Goal: Book appointment/travel/reservation

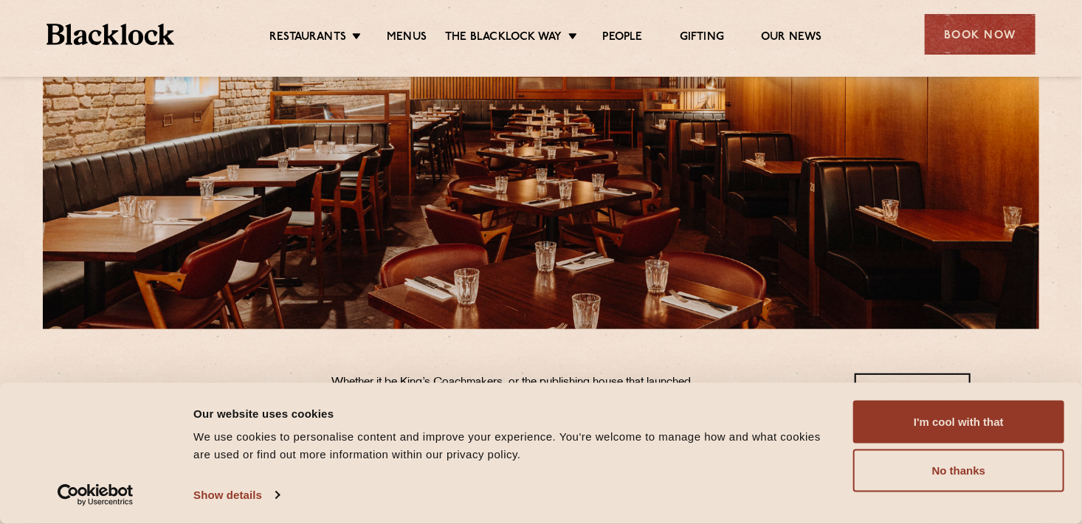
scroll to position [203, 0]
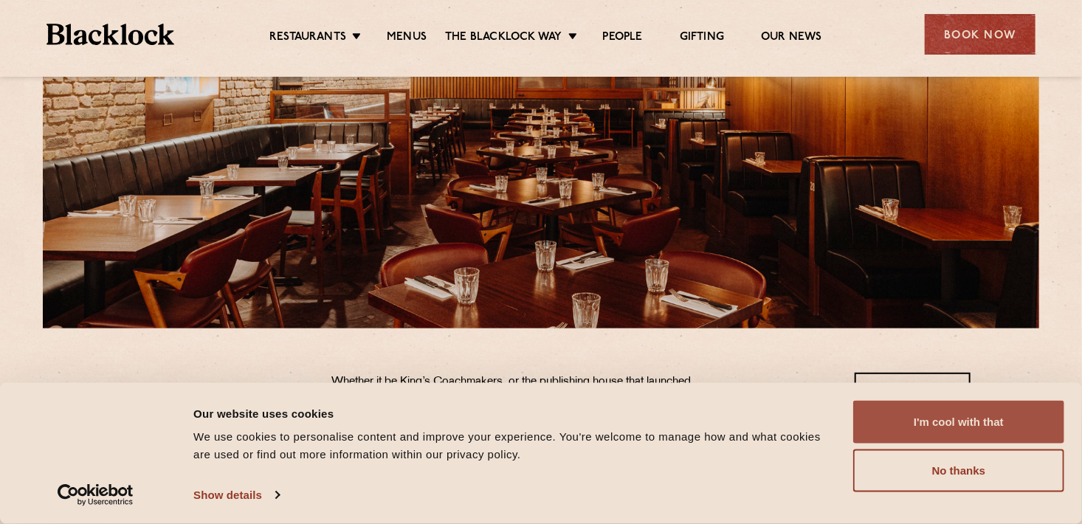
click at [944, 423] on button "I'm cool with that" at bounding box center [958, 422] width 211 height 43
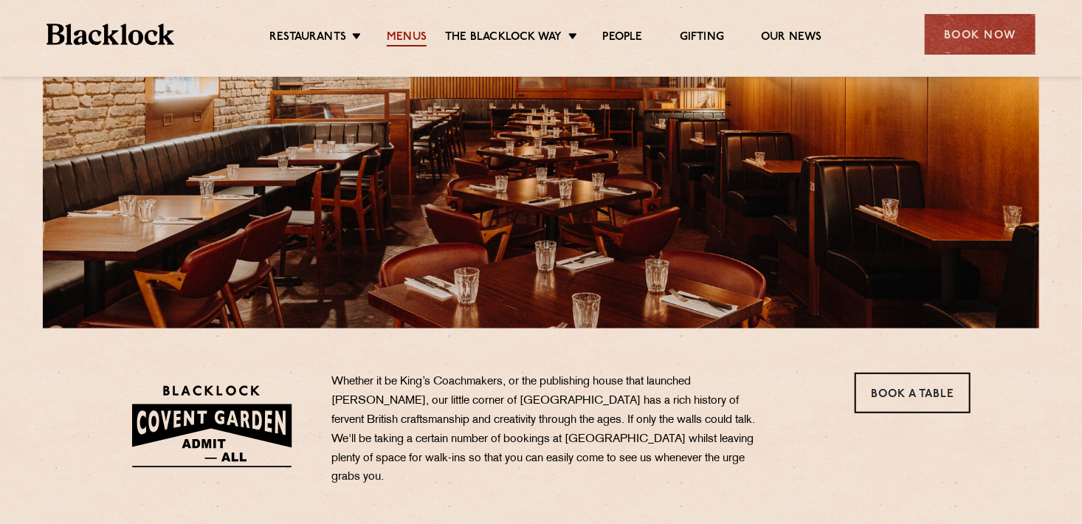
click at [394, 33] on link "Menus" at bounding box center [407, 38] width 40 height 16
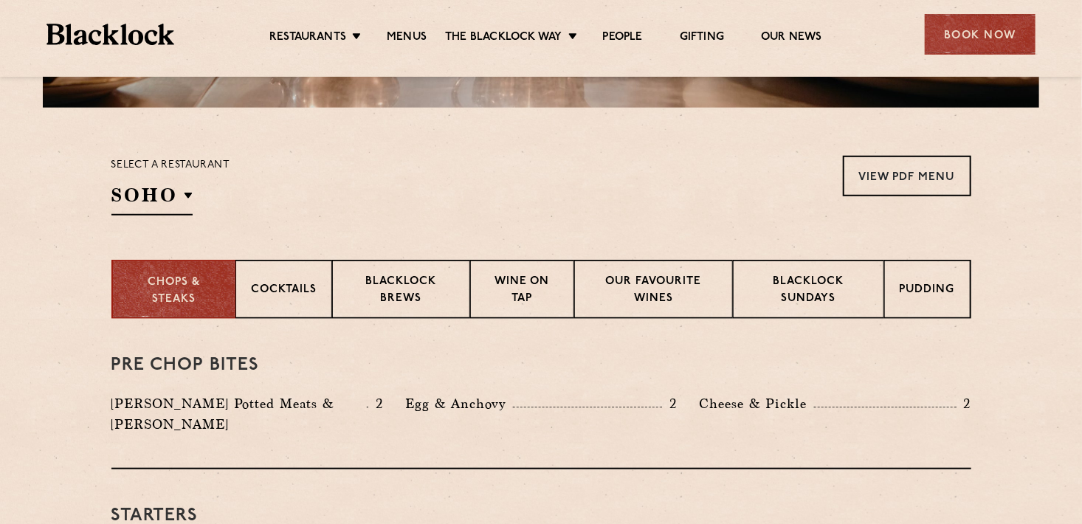
scroll to position [422, 0]
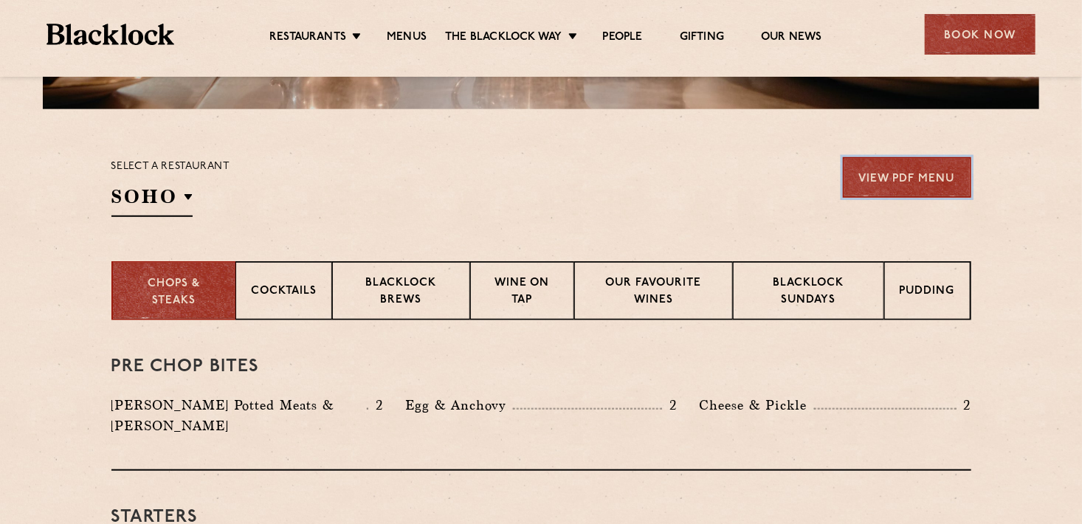
click at [920, 179] on link "View PDF Menu" at bounding box center [907, 177] width 128 height 41
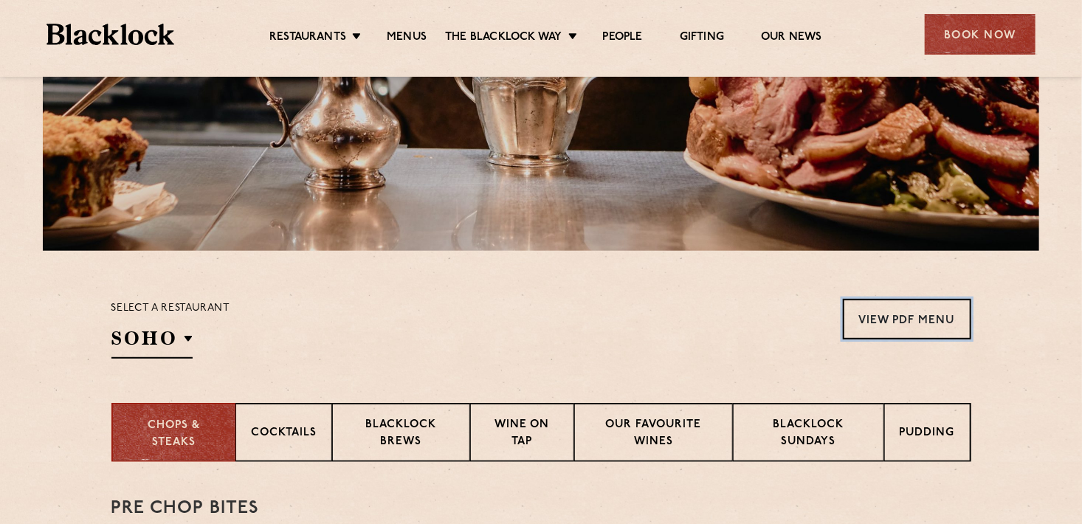
scroll to position [0, 0]
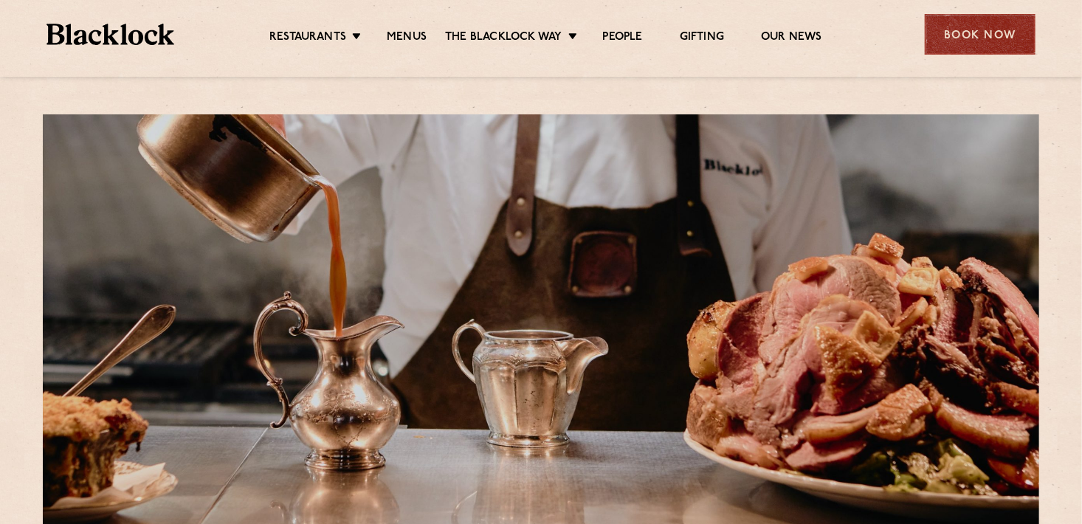
click at [983, 36] on div "Book Now" at bounding box center [979, 34] width 111 height 41
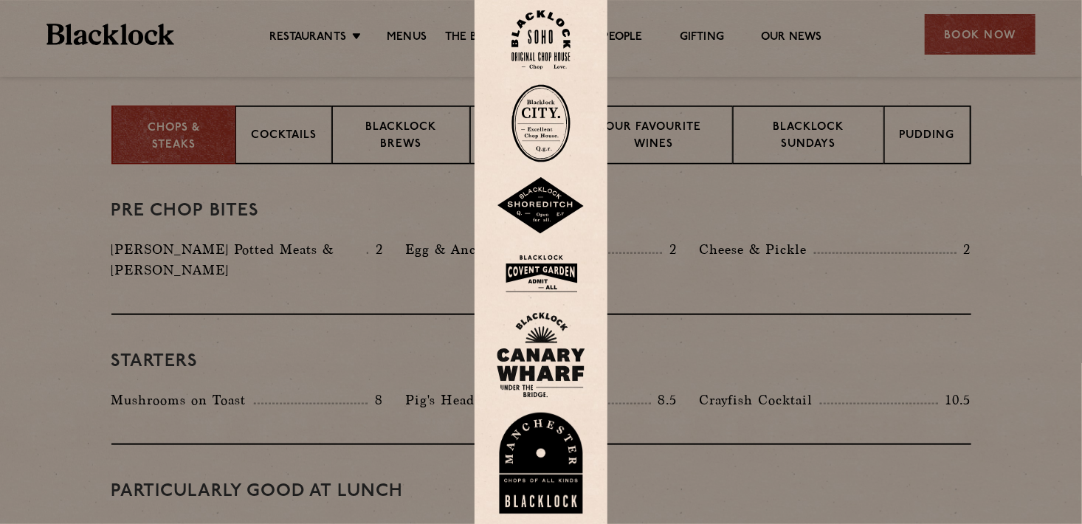
scroll to position [578, 0]
click at [544, 269] on img at bounding box center [541, 273] width 89 height 48
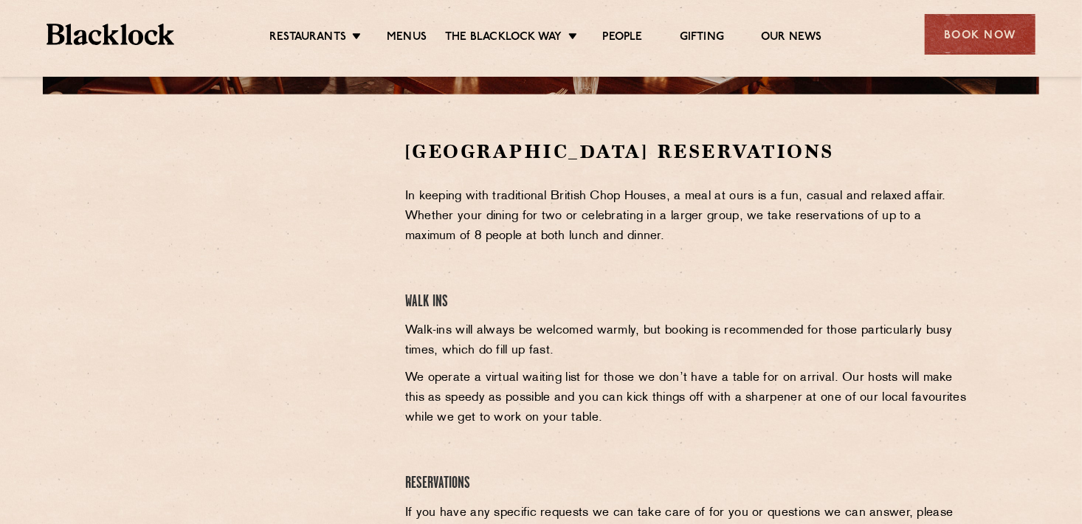
scroll to position [437, 0]
